Goal: Find specific page/section: Find specific page/section

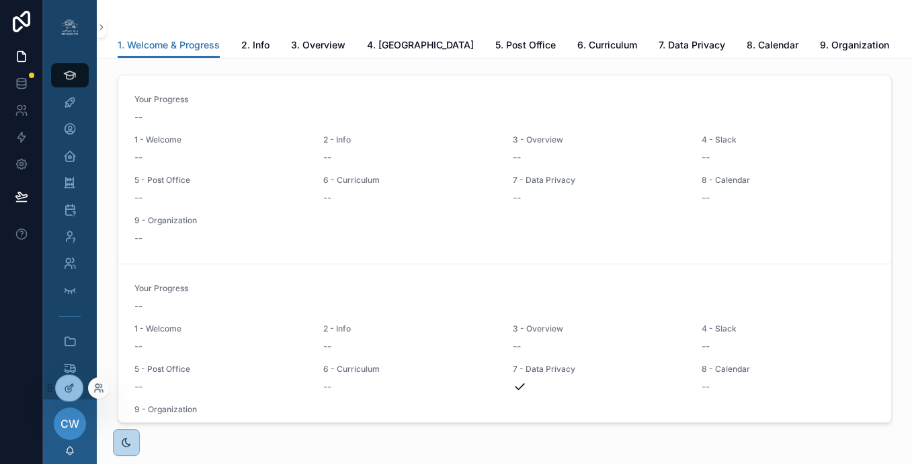
click at [107, 390] on div at bounding box center [98, 387] width 21 height 21
click at [103, 388] on div at bounding box center [98, 387] width 21 height 21
click at [103, 388] on icon at bounding box center [98, 387] width 11 height 11
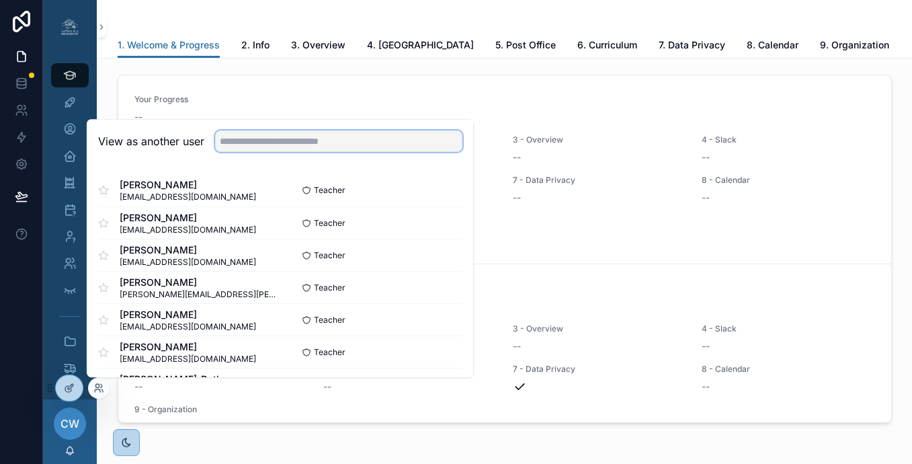
click at [241, 148] on input "text" at bounding box center [338, 140] width 247 height 21
type input "*"
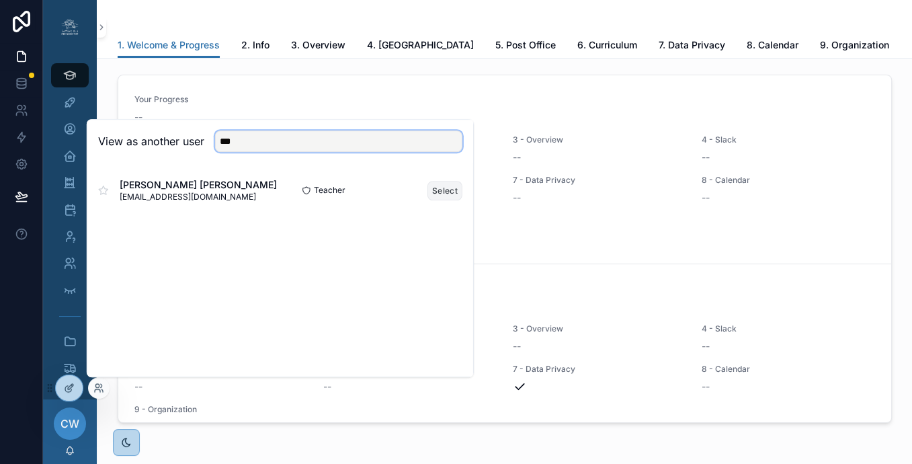
type input "***"
click at [453, 195] on button "Select" at bounding box center [444, 190] width 35 height 19
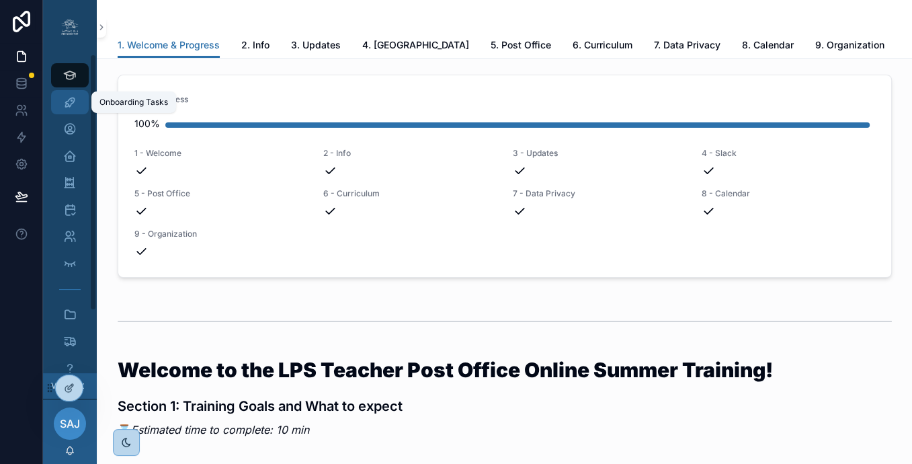
click at [69, 101] on icon "scrollable content" at bounding box center [69, 101] width 13 height 13
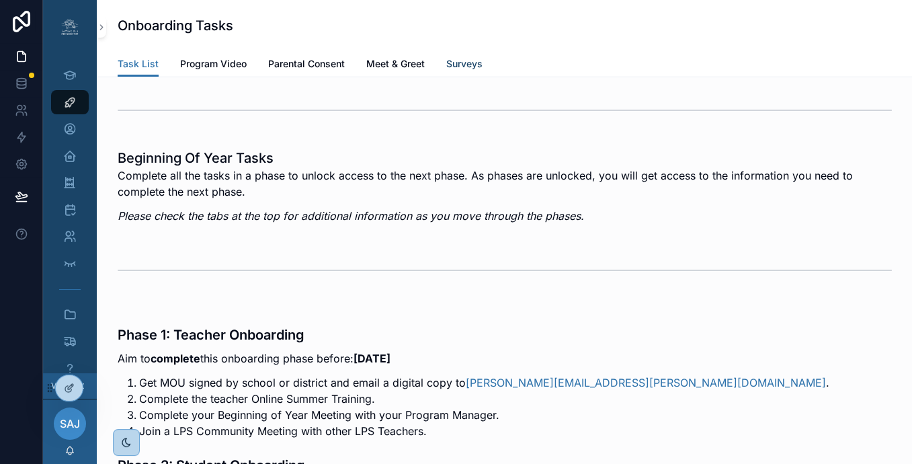
click at [453, 69] on span "Surveys" at bounding box center [464, 63] width 36 height 13
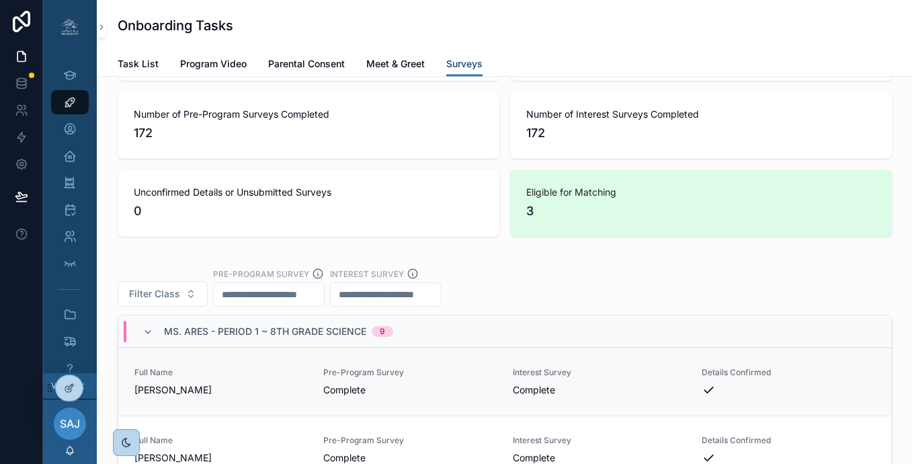
scroll to position [2347, 0]
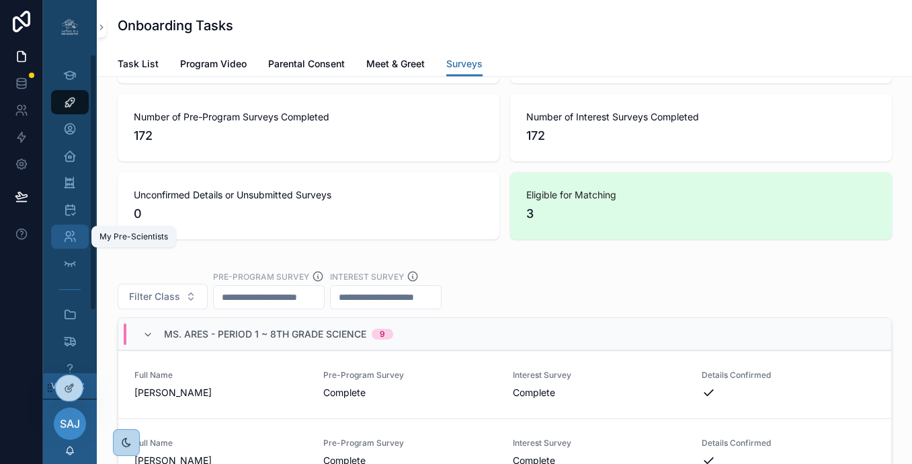
click at [59, 239] on div "My Pre-Scientists" at bounding box center [69, 236] width 21 height 21
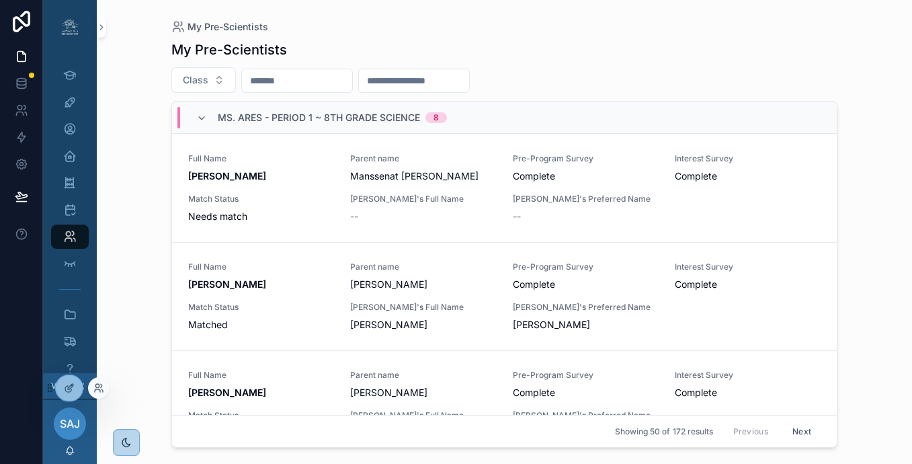
click at [91, 389] on div at bounding box center [98, 387] width 21 height 21
click at [101, 385] on icon at bounding box center [101, 385] width 1 height 3
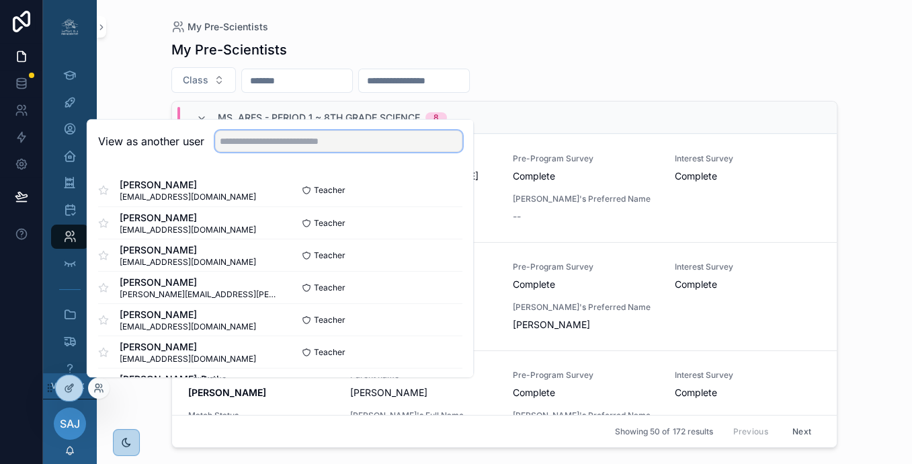
click at [313, 144] on input "text" at bounding box center [338, 140] width 247 height 21
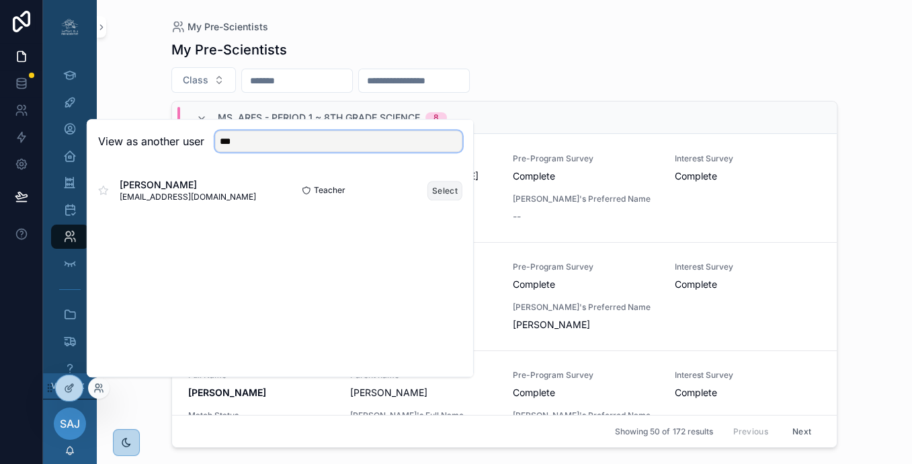
type input "***"
click at [453, 193] on button "Select" at bounding box center [444, 190] width 35 height 19
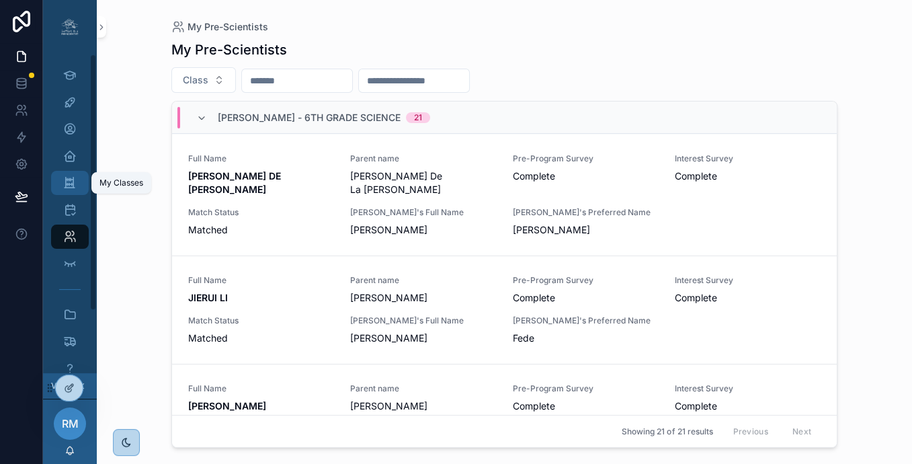
click at [69, 183] on icon "scrollable content" at bounding box center [69, 182] width 13 height 13
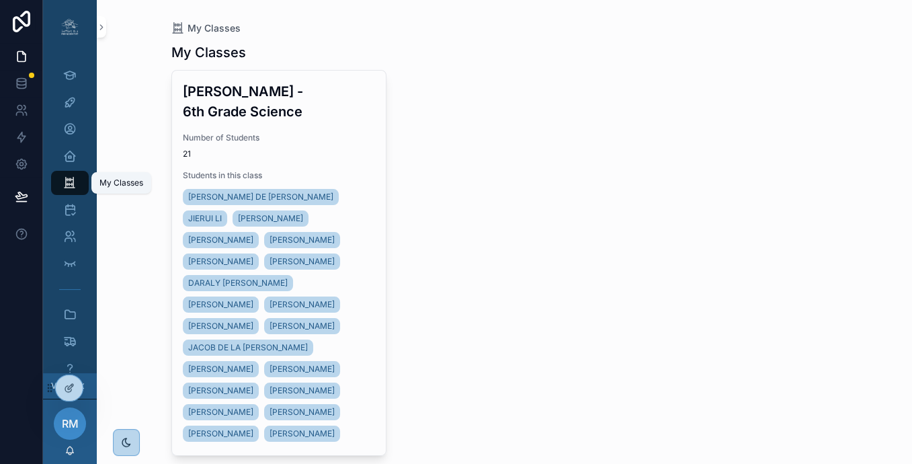
click at [74, 181] on icon "scrollable content" at bounding box center [69, 182] width 13 height 13
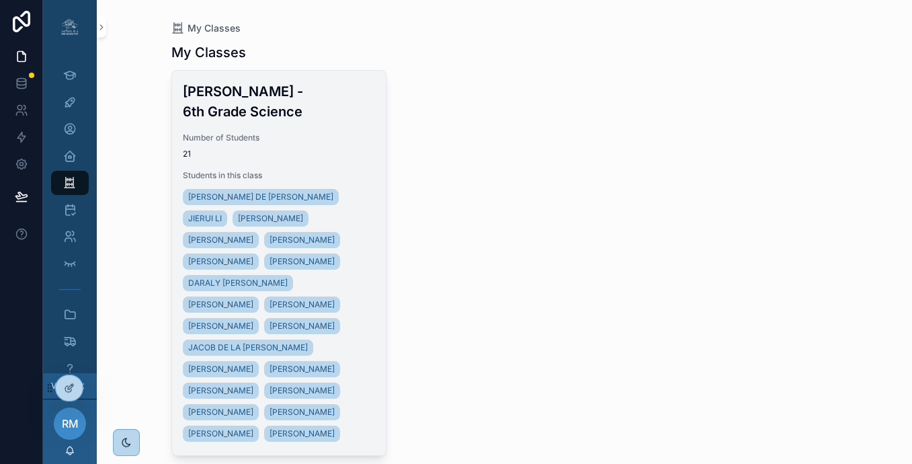
click at [327, 122] on div "Mr. Moore - 6th Grade Science Number of Students 21 Students in this class XIME…" at bounding box center [279, 263] width 214 height 384
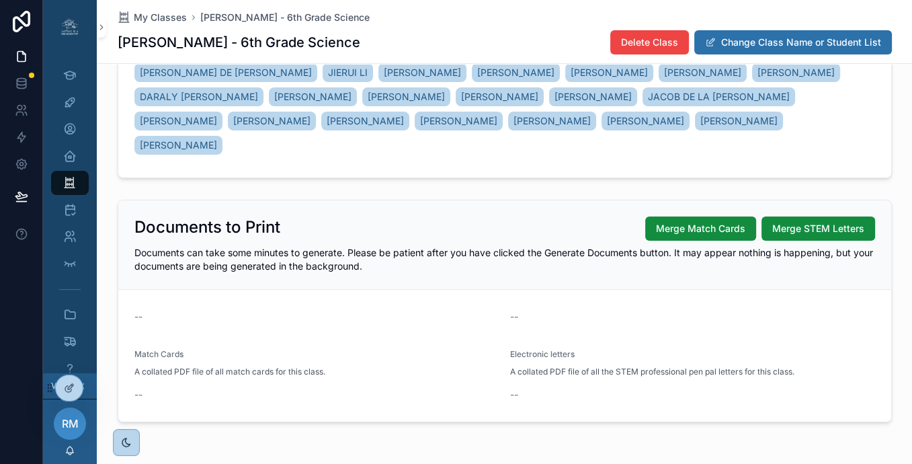
scroll to position [241, 0]
